Goal: Task Accomplishment & Management: Manage account settings

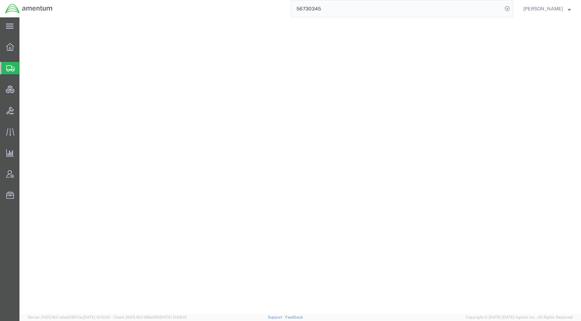
select select
select select "DEPARTMENT"
select select "50311_96750"
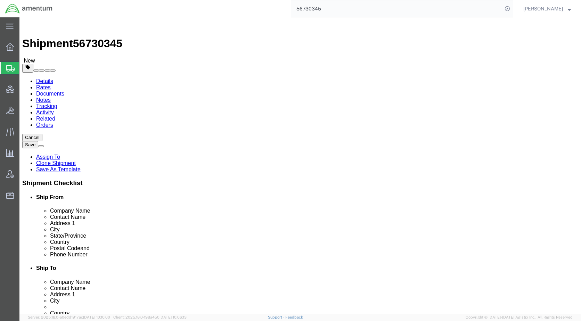
scroll to position [556, 0]
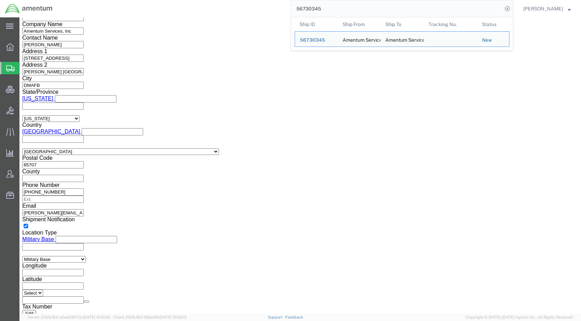
drag, startPoint x: 0, startPoint y: 0, endPoint x: 273, endPoint y: 12, distance: 273.7
click at [273, 12] on div "56730345 Ship ID Ship From Ship To Tracking Nu. Status Ship ID 56730345 Ship Fr…" at bounding box center [286, 8] width 456 height 17
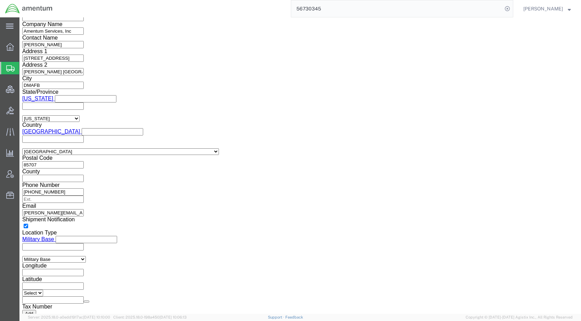
paste input "29466 [[DOMAIN_NAME][URL]?"
drag, startPoint x: 421, startPoint y: 7, endPoint x: 332, endPoint y: 13, distance: 89.1
click at [332, 13] on input "56729466 [[DOMAIN_NAME][URL]?" at bounding box center [396, 8] width 211 height 17
type input "56729466"
click at [512, 10] on icon at bounding box center [507, 9] width 10 height 10
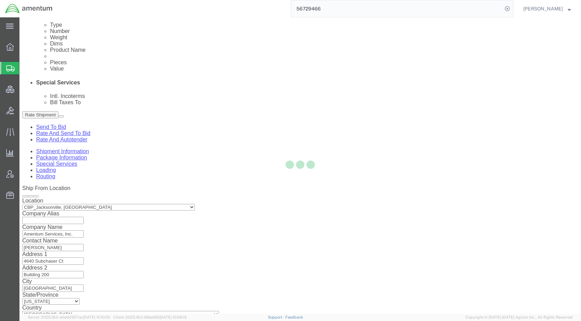
select select "49917"
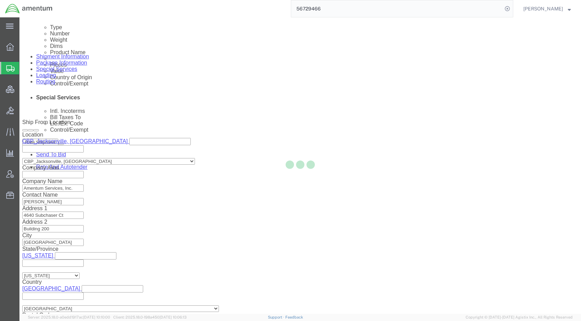
scroll to position [462, 0]
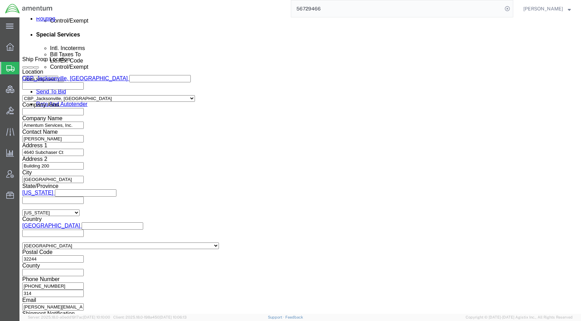
click select "Select Air Less than Truckload Multi-Leg Ocean Freight Rail Small Parcel Truckl…"
select select
click select "Select Air Less than Truckload Multi-Leg Ocean Freight Rail Small Parcel Truckl…"
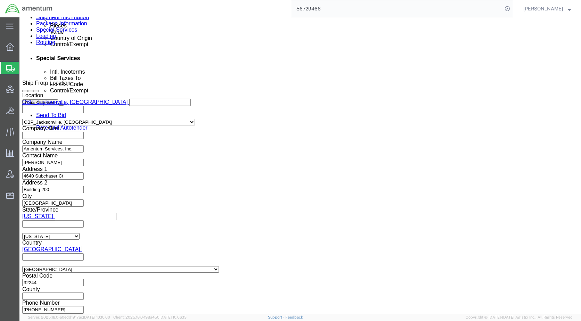
click button "Rate Shipment"
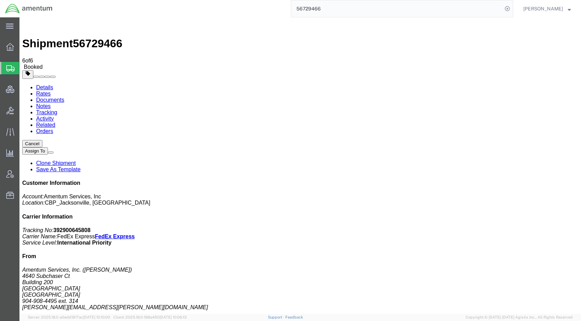
drag, startPoint x: 29, startPoint y: 123, endPoint x: 32, endPoint y: 126, distance: 4.2
checkbox input "true"
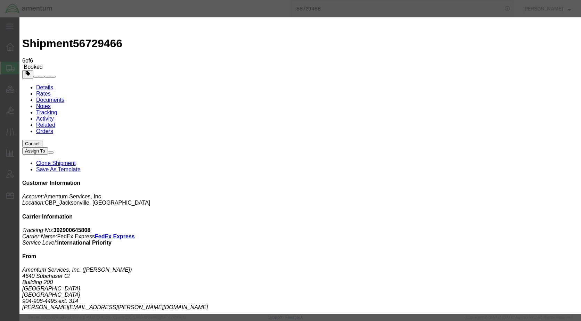
type input "[EMAIL_ADDRESS][PERSON_NAME][DOMAIN_NAME]"
drag, startPoint x: 256, startPoint y: 85, endPoint x: 282, endPoint y: 148, distance: 68.2
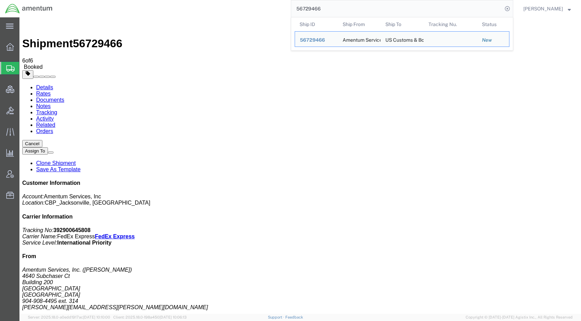
drag, startPoint x: 350, startPoint y: 8, endPoint x: 275, endPoint y: 8, distance: 75.1
click at [275, 8] on div "56729466 Ship ID Ship From Ship To Tracking Nu. Status Ship ID 56729466 Ship Fr…" at bounding box center [286, 8] width 456 height 17
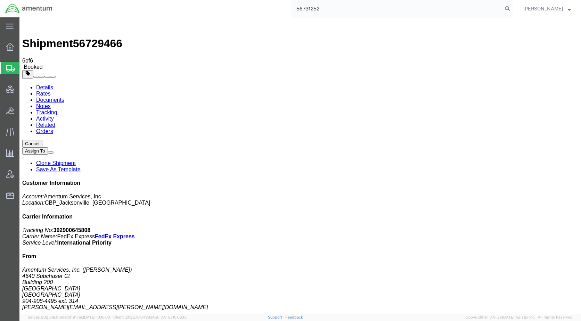
type input "56731252"
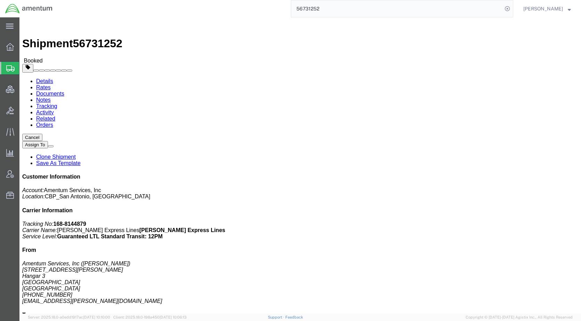
click button "Cancel"
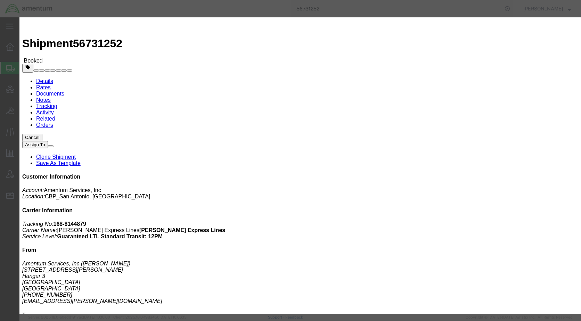
click button "No"
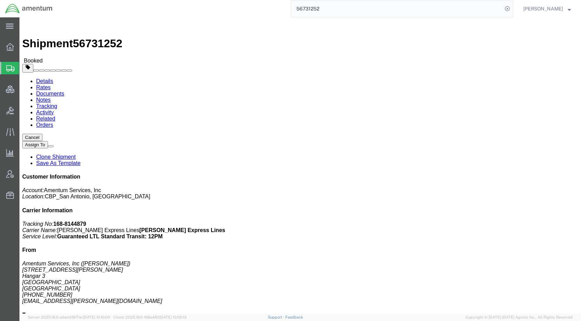
click button "Cancel"
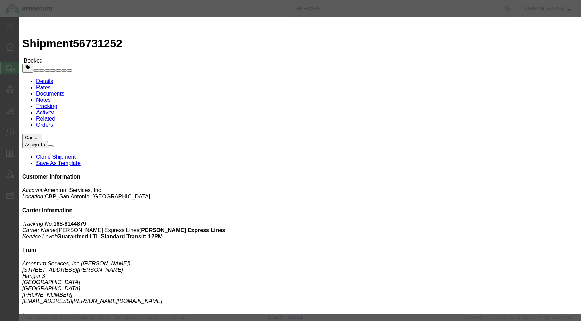
click button "Yes"
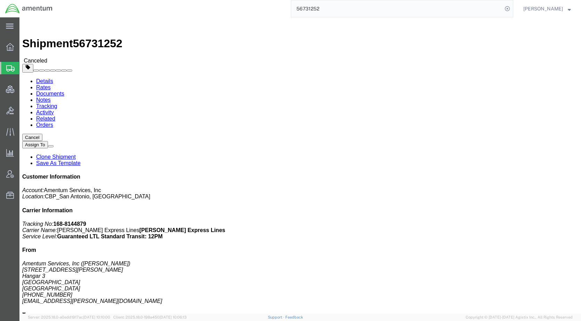
click div
click link "Clone Shipment"
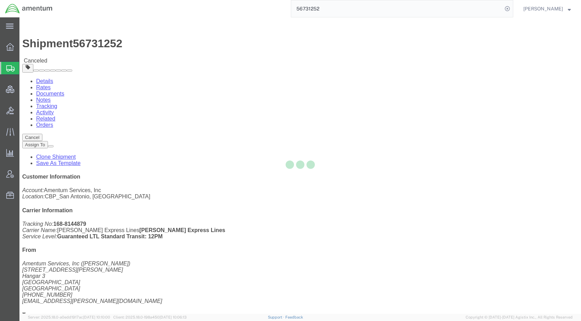
select select "49940"
select select "49831"
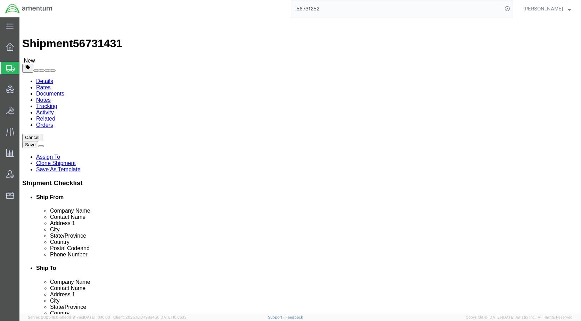
click icon
